Goal: Task Accomplishment & Management: Use online tool/utility

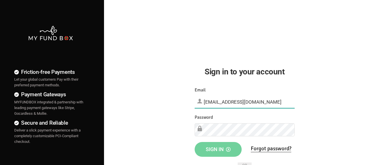
type input "[EMAIL_ADDRESS][DOMAIN_NAME]"
click at [218, 149] on span "Sign in" at bounding box center [217, 150] width 25 height 6
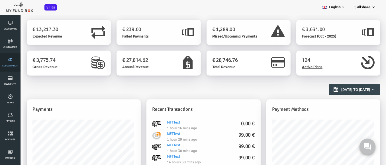
click at [10, 63] on link "Subscription" at bounding box center [10, 63] width 17 height 18
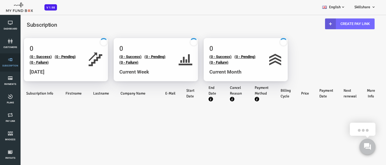
select select "100"
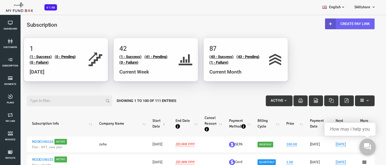
click at [330, 24] on link "Create Pay Link" at bounding box center [334, 23] width 50 height 11
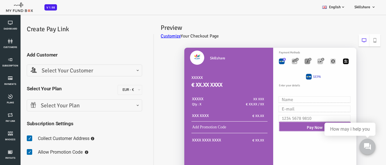
click at [68, 71] on span "Select Your Customer" at bounding box center [69, 71] width 108 height 9
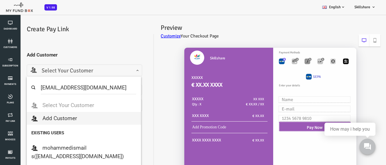
type input "mind4orce@gmail.com"
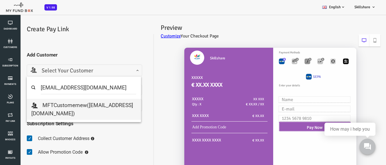
select select "mind4orce@gmail.com"
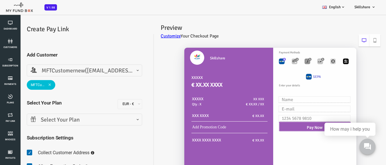
click at [68, 120] on span "Select Your Plan" at bounding box center [69, 120] width 108 height 9
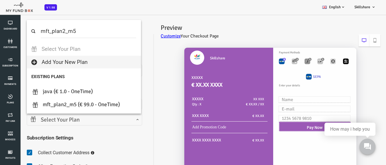
select select "MFT_Plan2_m5"
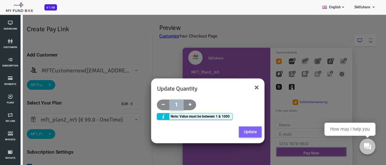
click at [234, 136] on button "Update" at bounding box center [234, 132] width 23 height 11
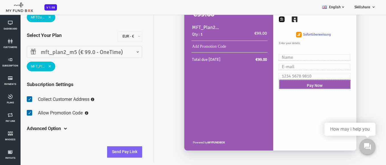
scroll to position [16, 0]
